Goal: Complete application form: Complete application form

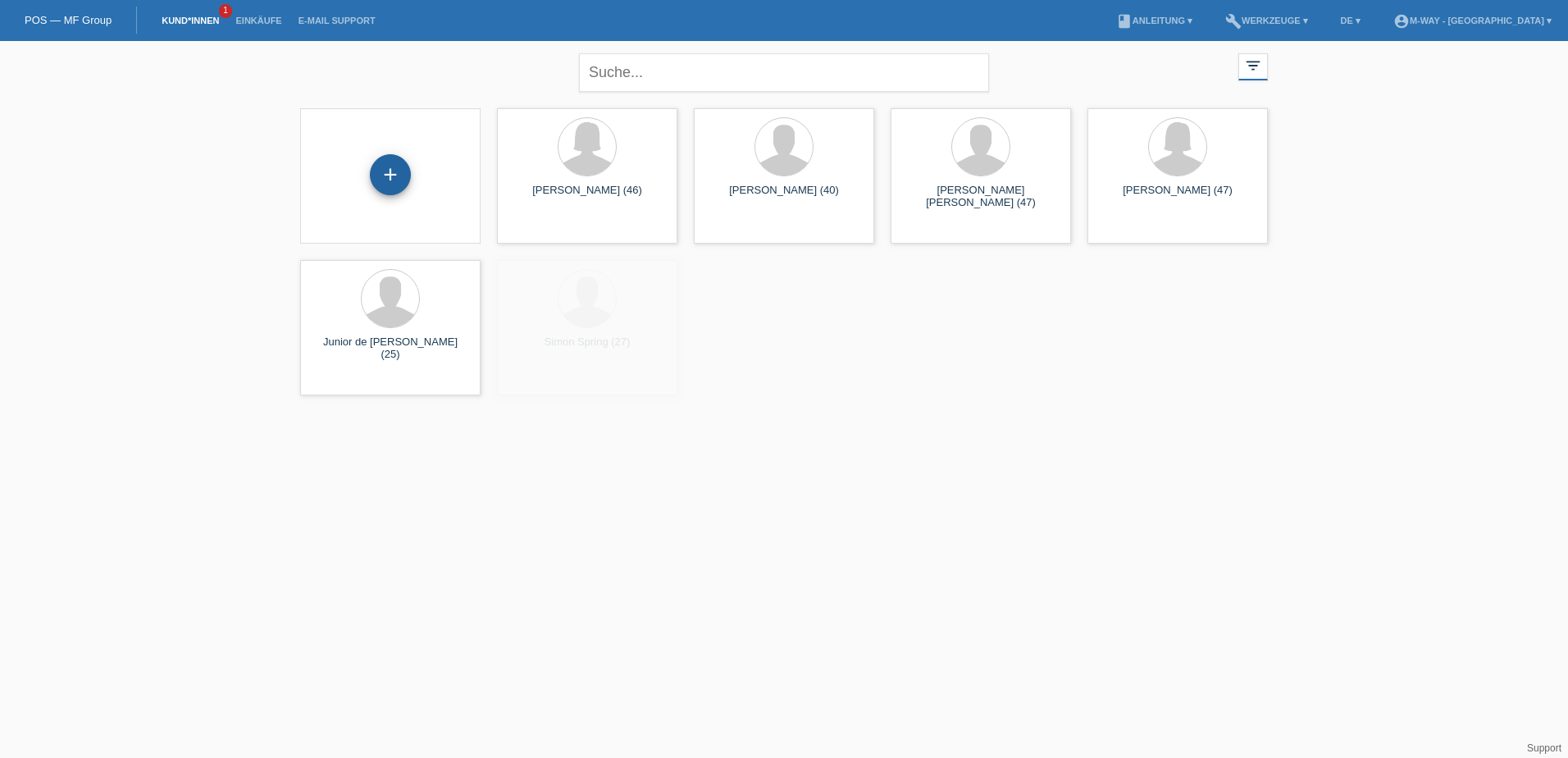
click at [388, 175] on div "+" at bounding box center [390, 174] width 41 height 41
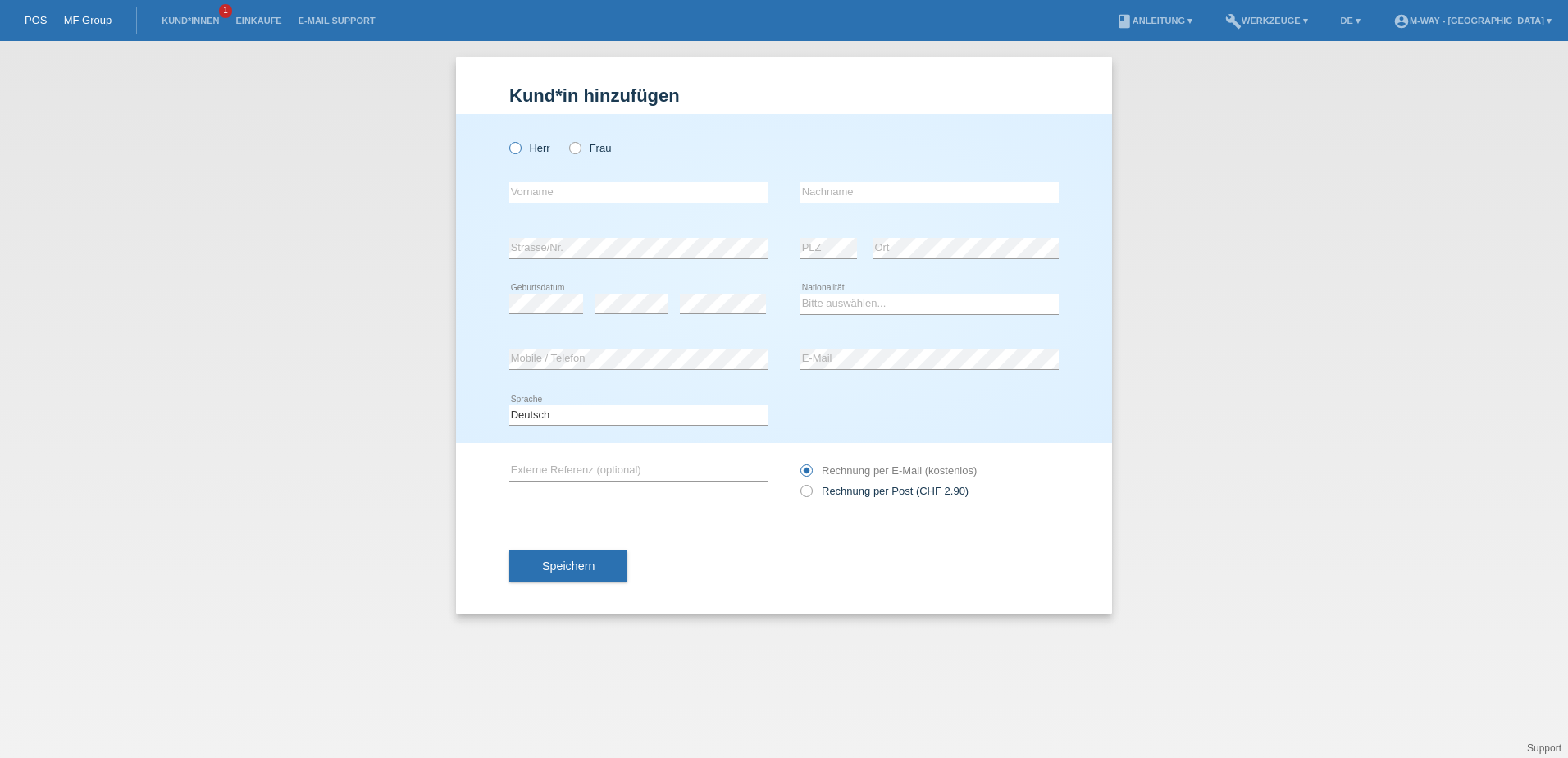
click at [541, 145] on label "Herr" at bounding box center [529, 147] width 41 height 12
click at [520, 145] on input "Herr" at bounding box center [515, 147] width 11 height 11
radio input "true"
click at [541, 196] on input "text" at bounding box center [638, 192] width 258 height 20
type input "[PERSON_NAME]"
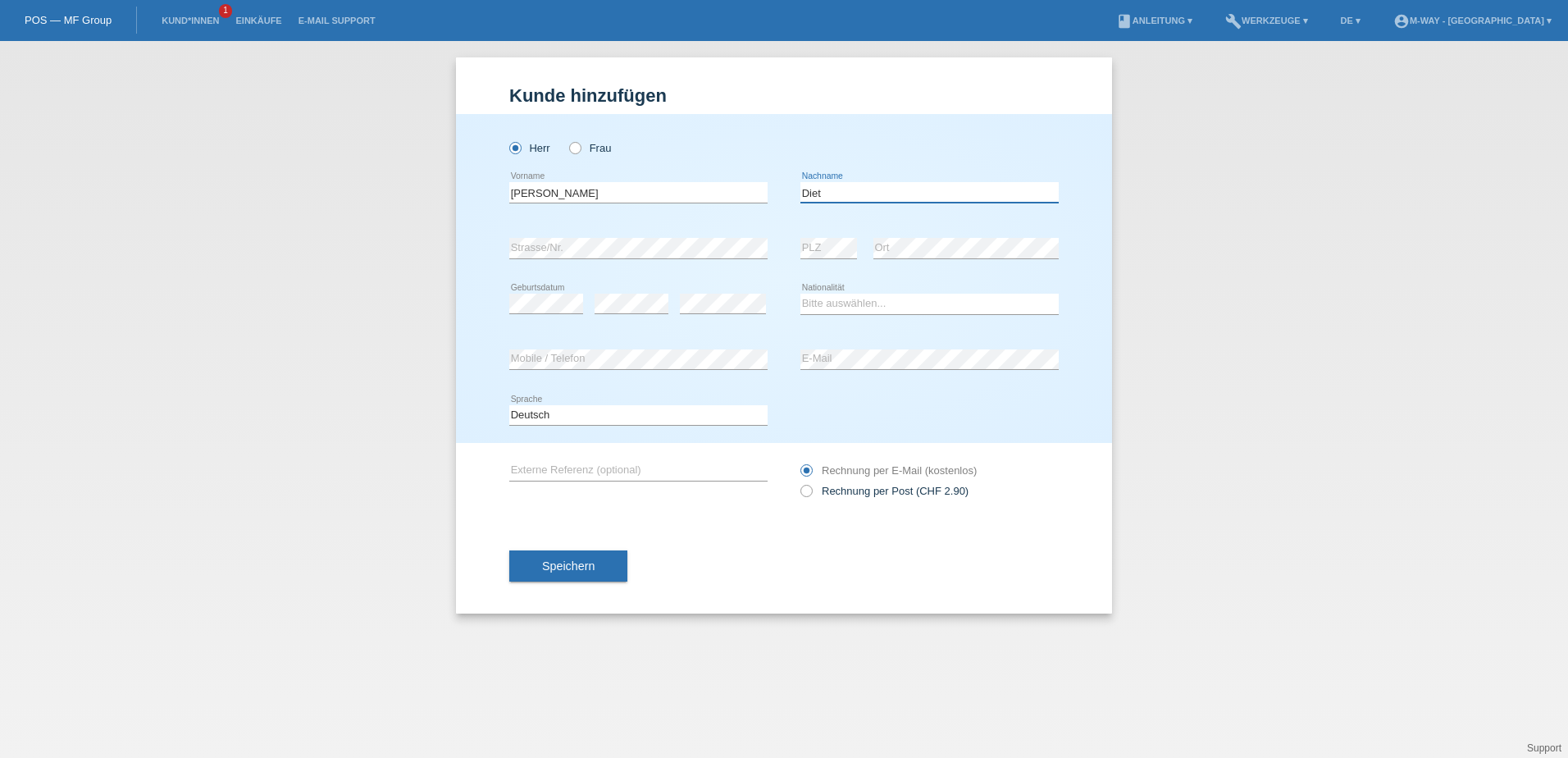
type input "Diet"
select select "CH"
click at [578, 566] on span "Speichern" at bounding box center [569, 566] width 53 height 13
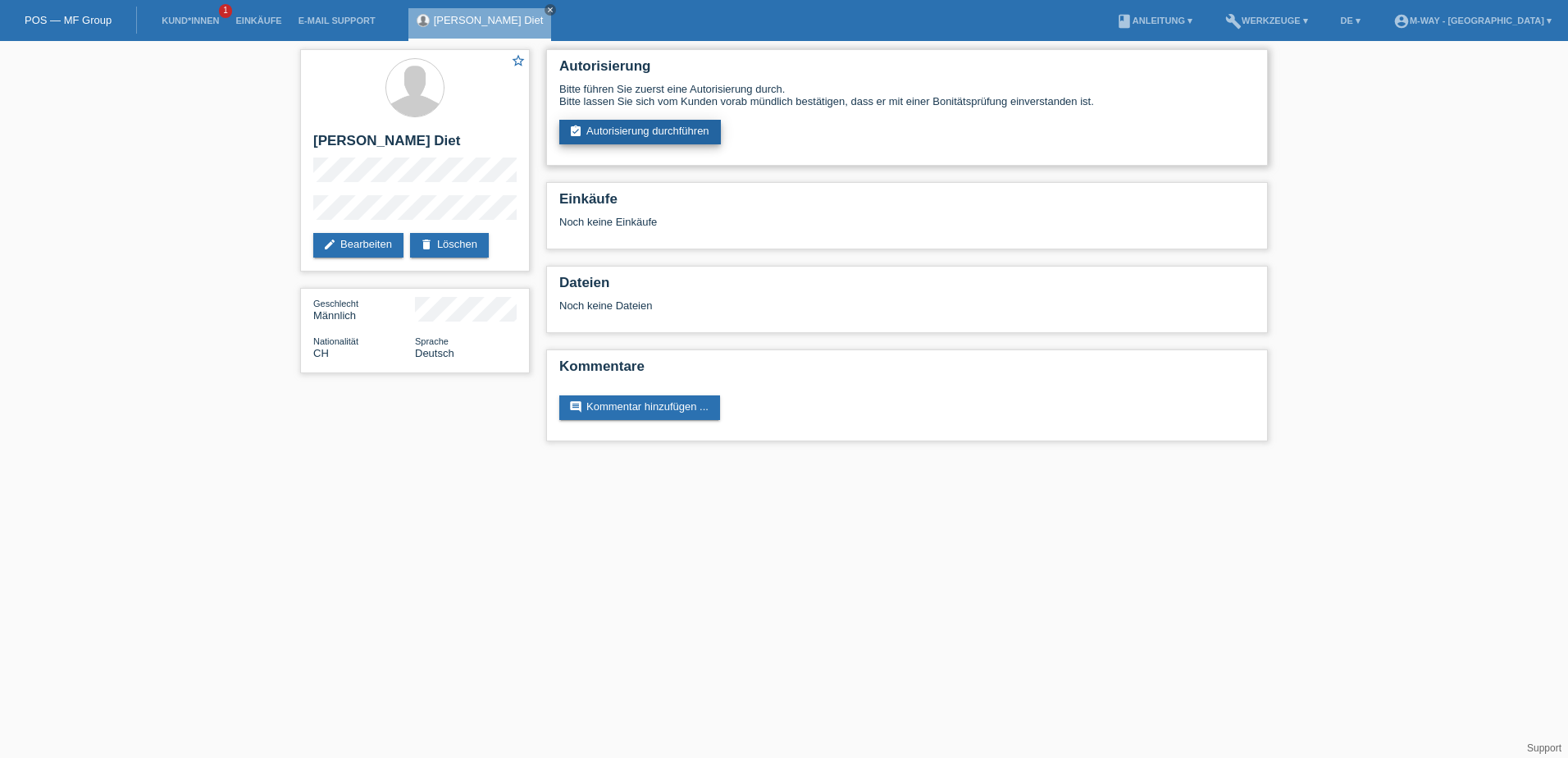
click at [626, 132] on link "assignment_turned_in Autorisierung durchführen" at bounding box center [640, 132] width 162 height 25
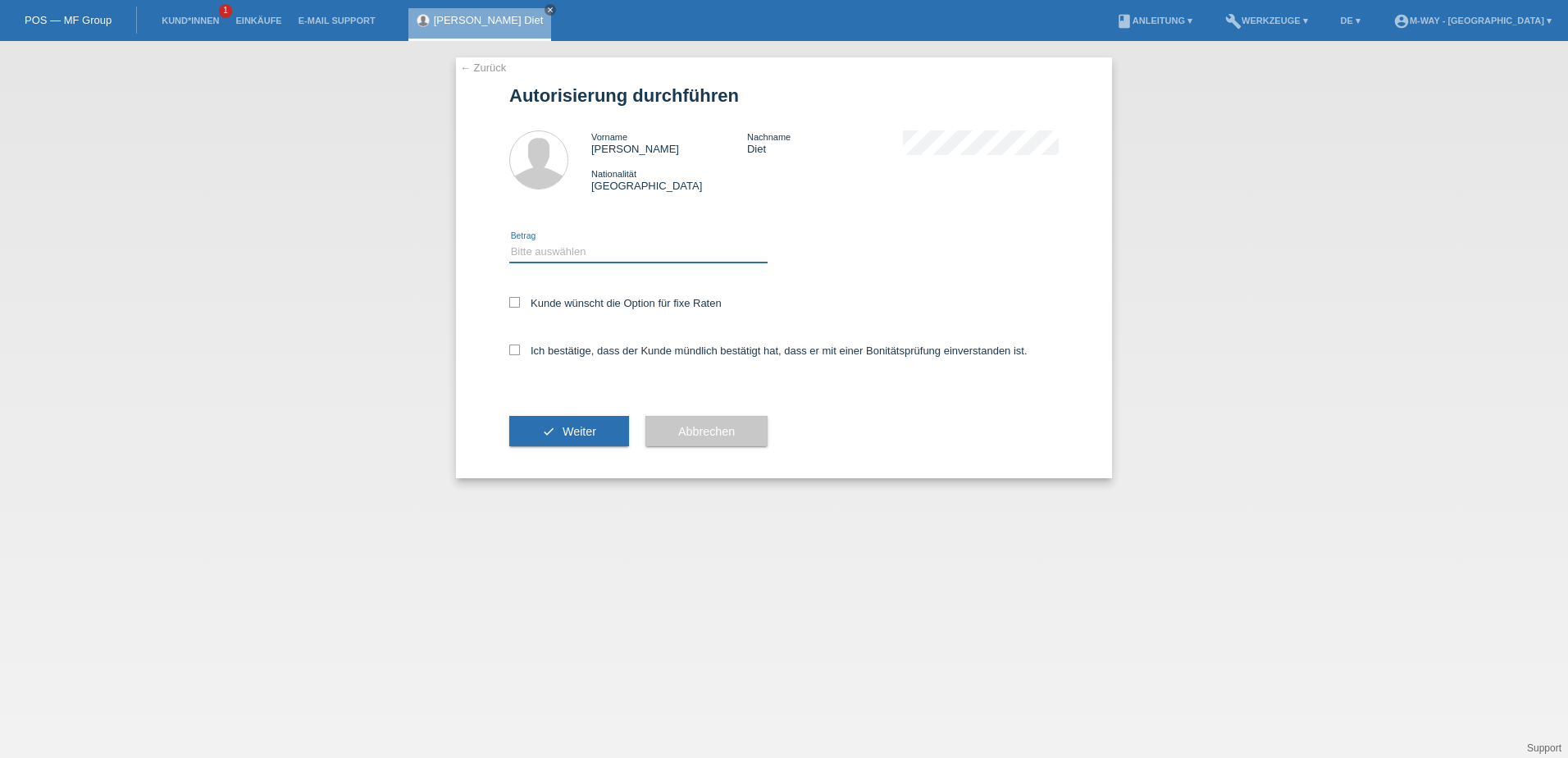
click at [611, 258] on select "Bitte auswählen CHF 1.00 - CHF 499.00 CHF 500.00 - CHF 1'999.00 CHF 2'000.00 - …" at bounding box center [638, 252] width 258 height 20
select select "3"
click at [509, 242] on select "Bitte auswählen CHF 1.00 - CHF 499.00 CHF 500.00 - CHF 1'999.00 CHF 2'000.00 - …" at bounding box center [638, 252] width 258 height 20
click at [566, 304] on label "Kunde wünscht die Option für fixe Raten" at bounding box center [615, 302] width 213 height 12
click at [520, 304] on input "Kunde wünscht die Option für fixe Raten" at bounding box center [515, 302] width 11 height 11
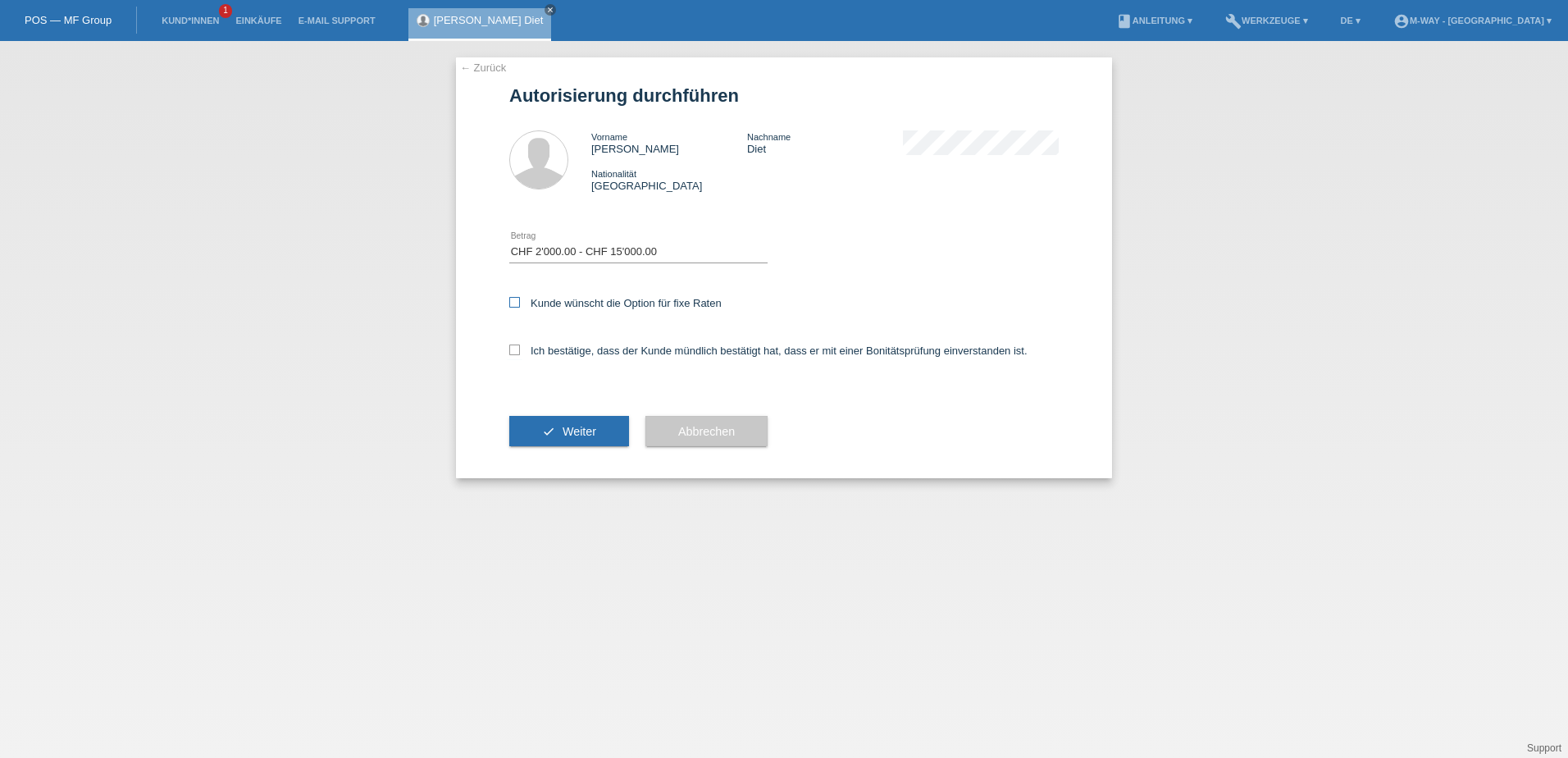
checkbox input "true"
click at [554, 352] on label "Ich bestätige, dass der Kunde mündlich bestätigt hat, dass er mit einer Bonität…" at bounding box center [768, 350] width 518 height 12
click at [520, 352] on input "Ich bestätige, dass der Kunde mündlich bestätigt hat, dass er mit einer Bonität…" at bounding box center [515, 350] width 11 height 11
checkbox input "true"
click at [520, 437] on button "check Weiter" at bounding box center [569, 432] width 120 height 31
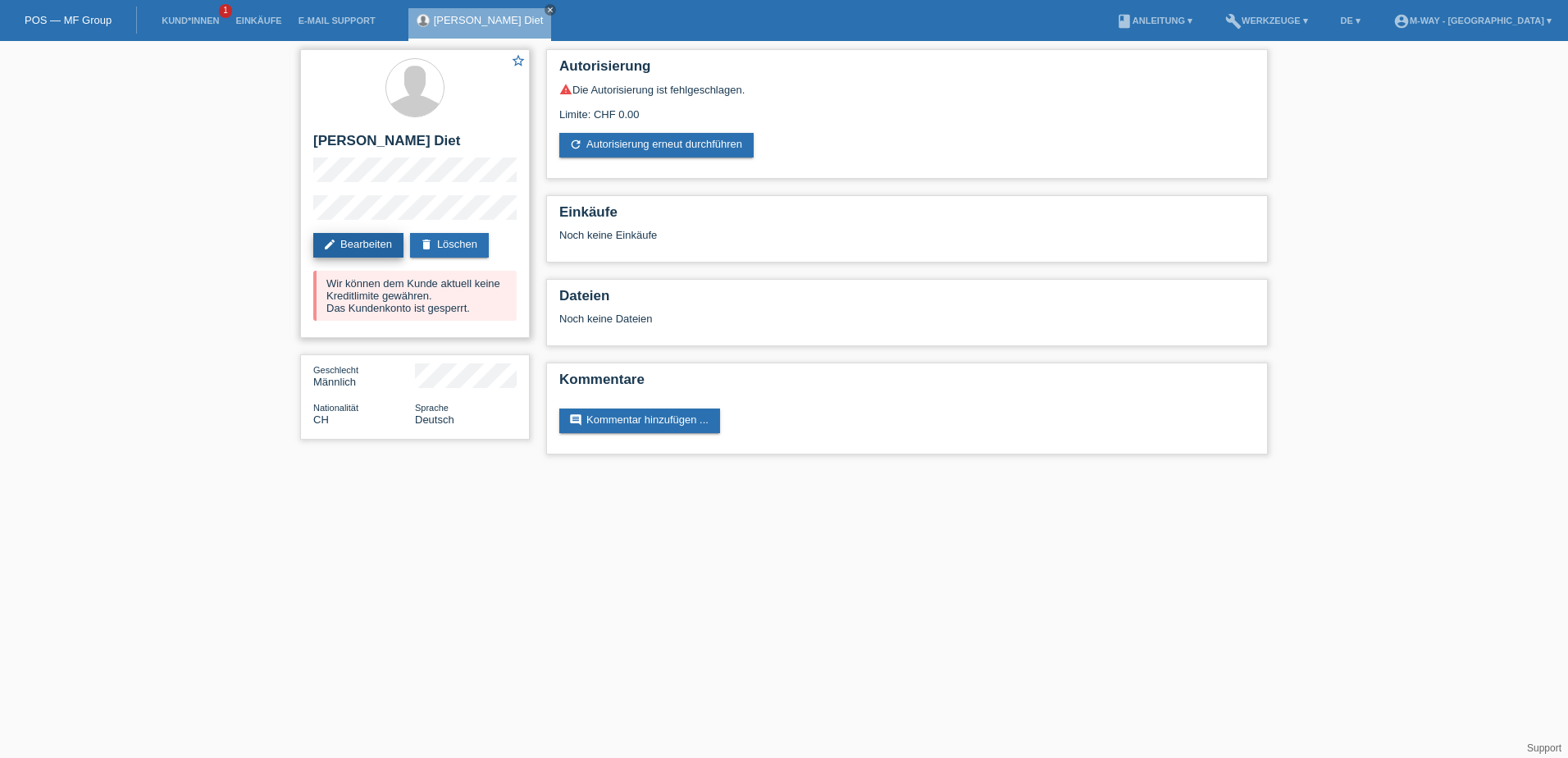
click at [374, 245] on link "edit Bearbeiten" at bounding box center [358, 245] width 90 height 25
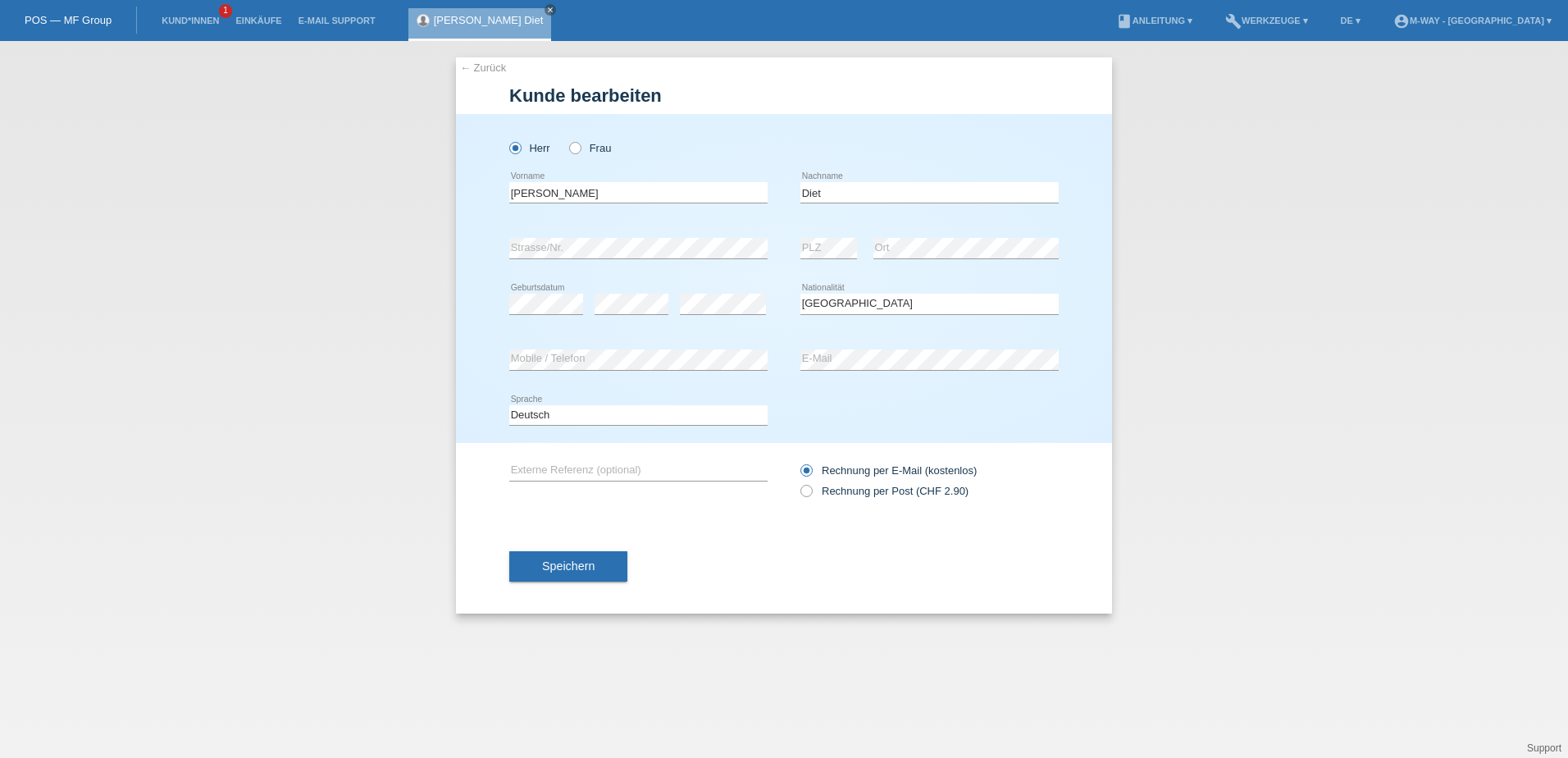
select select "CH"
click at [553, 193] on input "Gueye" at bounding box center [638, 192] width 258 height 20
click at [839, 199] on input "Diet" at bounding box center [929, 192] width 258 height 20
click at [608, 572] on button "Speichern" at bounding box center [568, 566] width 118 height 31
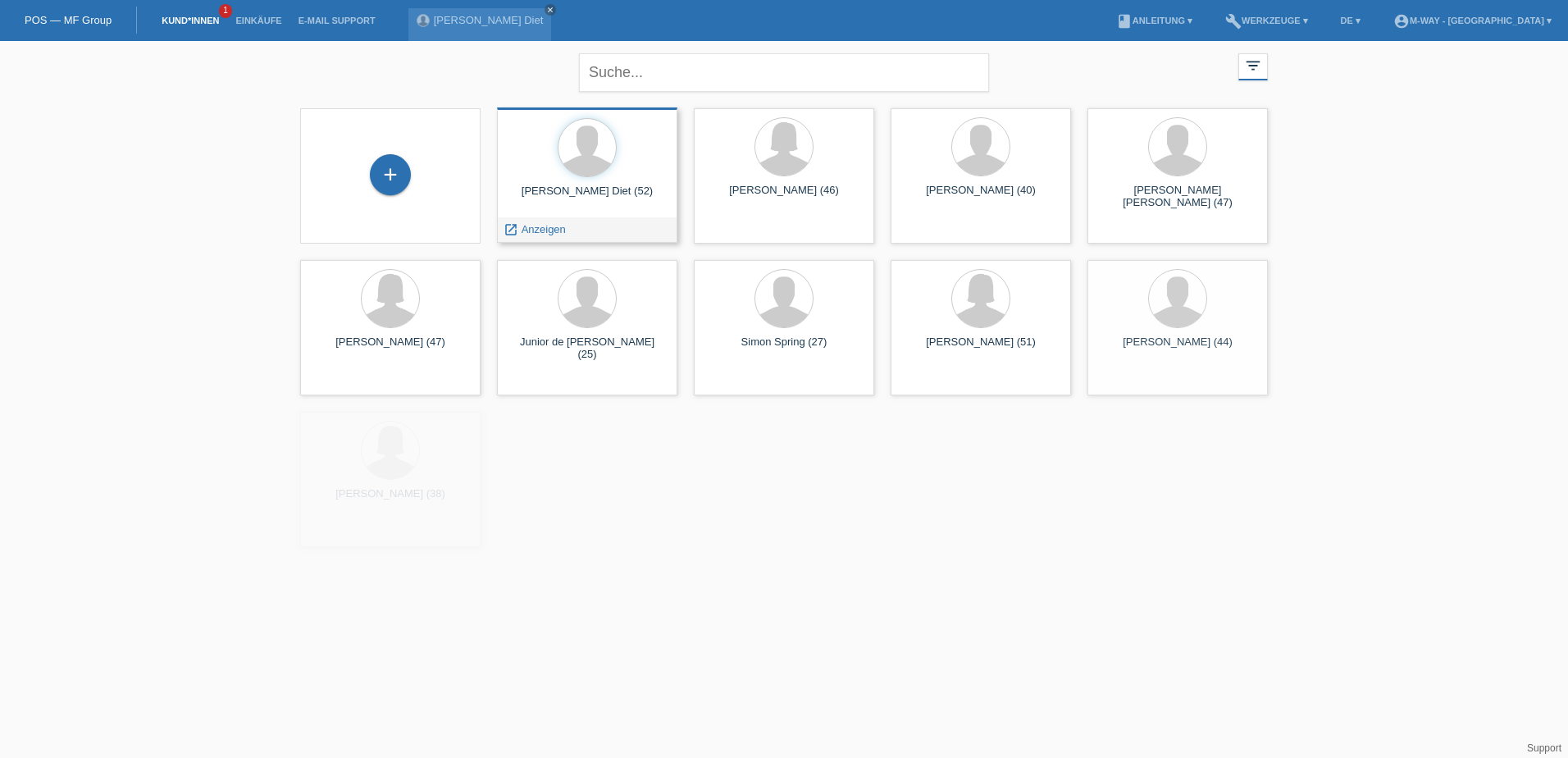
click at [624, 165] on div at bounding box center [587, 148] width 154 height 61
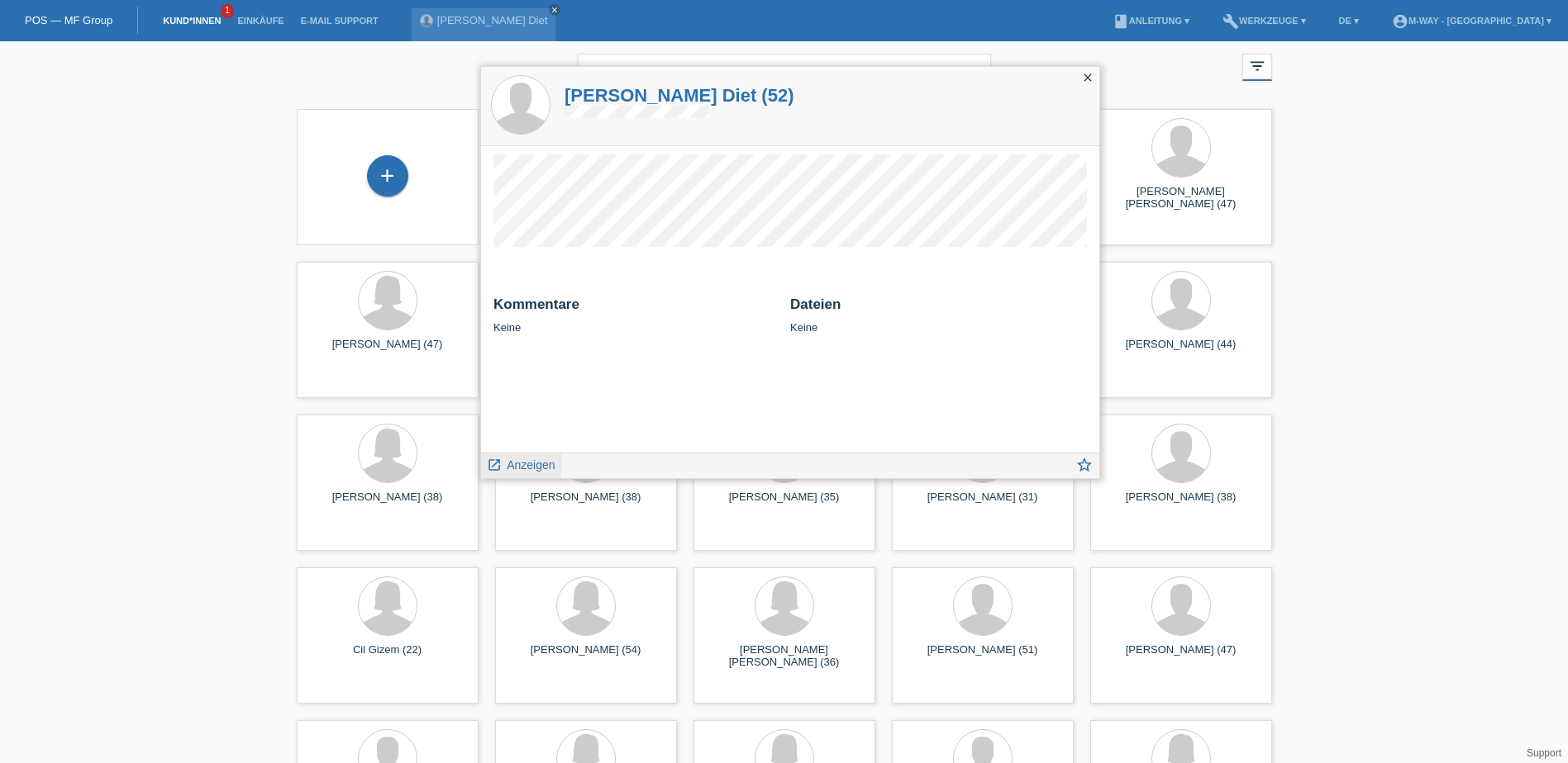
click at [543, 461] on span "Anzeigen" at bounding box center [531, 465] width 48 height 13
